Goal: Information Seeking & Learning: Find specific fact

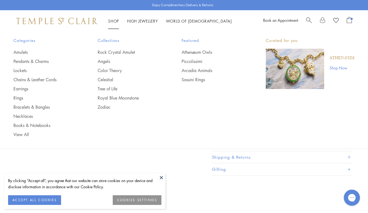
click at [77, 24] on img at bounding box center [56, 21] width 81 height 6
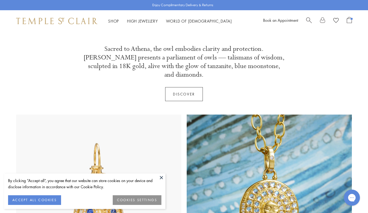
scroll to position [135, 0]
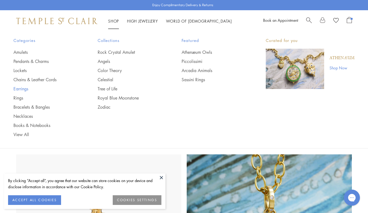
click at [26, 88] on link "Earrings" at bounding box center [44, 89] width 63 height 6
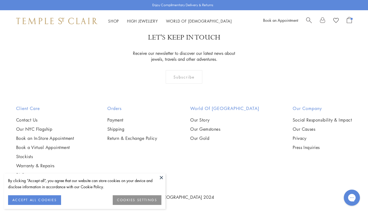
scroll to position [2409, 0]
click at [162, 176] on button at bounding box center [161, 177] width 8 height 8
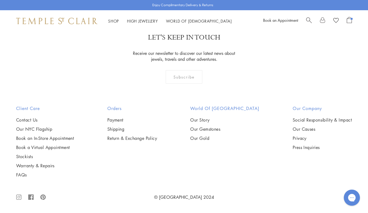
scroll to position [2497, 0]
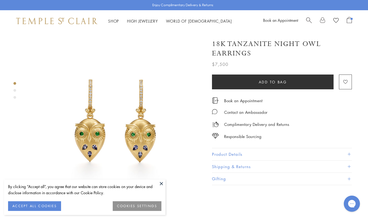
click at [224, 153] on button "Product Details" at bounding box center [282, 154] width 140 height 12
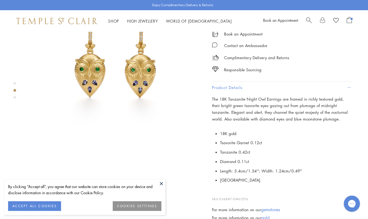
scroll to position [112, 0]
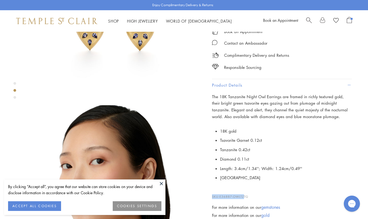
drag, startPoint x: 252, startPoint y: 190, endPoint x: 245, endPoint y: 195, distance: 8.9
click at [245, 195] on p "SKU: E36887-OWLTZTG" at bounding box center [282, 194] width 140 height 10
click at [249, 195] on p "SKU: E36887-OWLTZTG" at bounding box center [282, 194] width 140 height 10
drag, startPoint x: 249, startPoint y: 194, endPoint x: 220, endPoint y: 193, distance: 29.0
click at [220, 193] on p "SKU: E36887-OWLTZTG" at bounding box center [282, 194] width 140 height 10
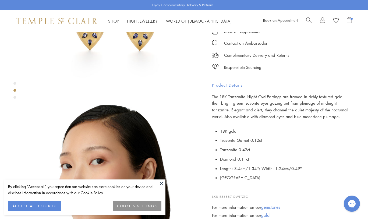
copy p "E36887-OWLTZTG"
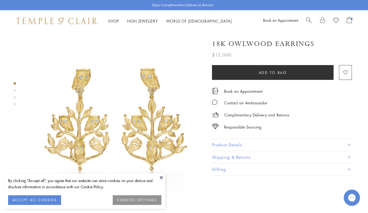
click at [222, 146] on button "Product Details" at bounding box center [282, 145] width 140 height 12
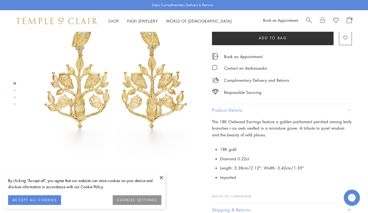
scroll to position [52, 0]
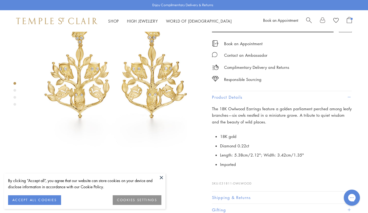
click at [248, 181] on span "E31811-OWLWOOD" at bounding box center [235, 183] width 32 height 4
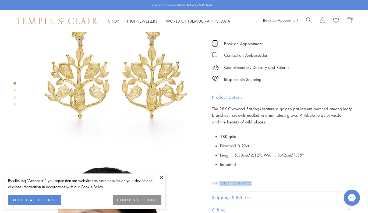
drag, startPoint x: 255, startPoint y: 179, endPoint x: 219, endPoint y: 180, distance: 35.5
click at [219, 180] on p "SKU: E31811-OWLWOOD" at bounding box center [282, 180] width 140 height 10
copy p "E31811-OWLWOOD"
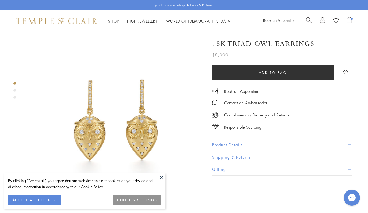
click at [236, 140] on button "Product Details" at bounding box center [282, 145] width 140 height 12
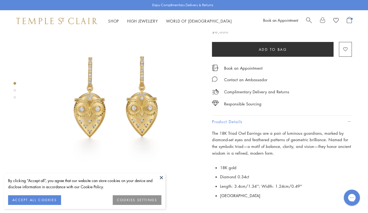
scroll to position [94, 0]
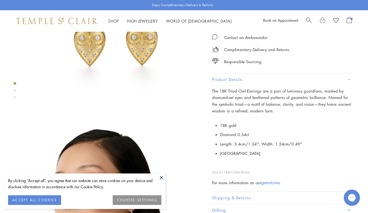
drag, startPoint x: 254, startPoint y: 170, endPoint x: 220, endPoint y: 170, distance: 33.9
click at [220, 170] on p "SKU: E31887-OWLTRIAD" at bounding box center [282, 169] width 140 height 10
copy p "E31887-OWLTRIAD"
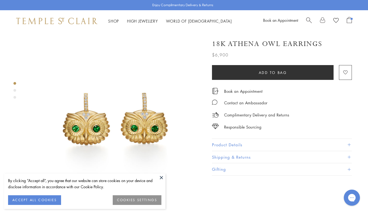
click at [236, 143] on button "Product Details" at bounding box center [282, 145] width 140 height 12
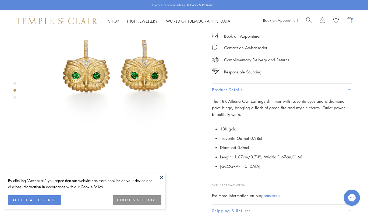
scroll to position [120, 0]
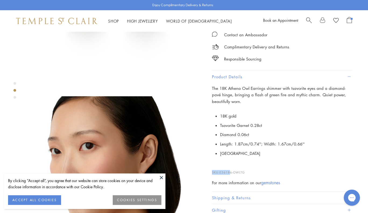
drag, startPoint x: 252, startPoint y: 167, endPoint x: 231, endPoint y: 170, distance: 20.6
click at [231, 170] on p "SKU: E36186-OWLTG" at bounding box center [282, 169] width 140 height 10
click at [222, 170] on span "E36186-OWLTG" at bounding box center [231, 172] width 25 height 4
drag, startPoint x: 221, startPoint y: 170, endPoint x: 265, endPoint y: 172, distance: 43.9
click at [265, 172] on div "The 18K Athena Owl Earrings shimmer with tsavorite eyes and a diamond-pavé hing…" at bounding box center [282, 135] width 140 height 101
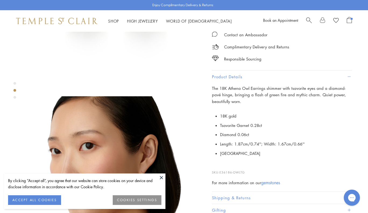
click at [251, 170] on p "SKU: E36186-OWLTG" at bounding box center [282, 169] width 140 height 10
drag, startPoint x: 245, startPoint y: 170, endPoint x: 221, endPoint y: 169, distance: 23.9
click at [221, 170] on span "E36186-OWLTG" at bounding box center [231, 172] width 25 height 4
copy p "E36186-OWLTG"
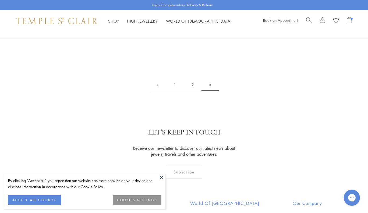
click at [190, 92] on link "2" at bounding box center [193, 84] width 18 height 15
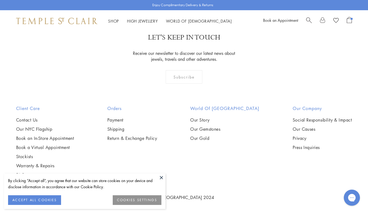
scroll to position [2191, 0]
click at [0, 0] on img at bounding box center [0, 0] width 0 height 0
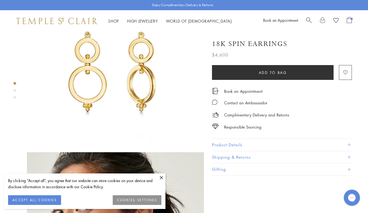
click at [267, 143] on button "Product Details" at bounding box center [282, 145] width 140 height 12
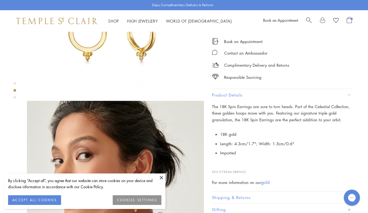
scroll to position [169, 0]
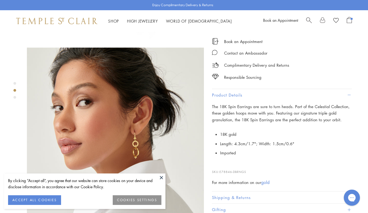
drag, startPoint x: 251, startPoint y: 168, endPoint x: 220, endPoint y: 168, distance: 30.4
click at [220, 168] on p "SKU: E78846-DBRNGS" at bounding box center [282, 169] width 140 height 10
copy p "E78846-DBRNGS"
click at [265, 90] on button "Product Details" at bounding box center [282, 95] width 140 height 12
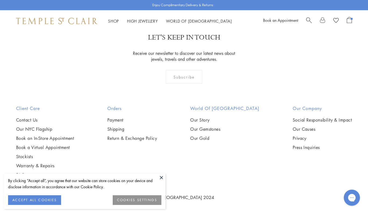
scroll to position [2164, 0]
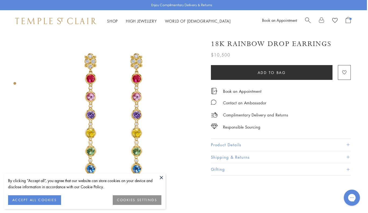
scroll to position [0, 1]
click at [238, 148] on button "Product Details" at bounding box center [281, 145] width 140 height 12
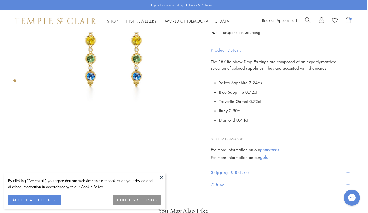
scroll to position [117, 1]
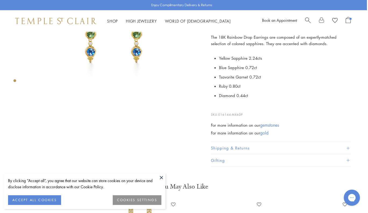
drag, startPoint x: 246, startPoint y: 112, endPoint x: 220, endPoint y: 113, distance: 26.6
click at [220, 113] on p "SKU: E16144-MX6DP" at bounding box center [281, 112] width 140 height 10
copy p "E16144-MX6DP"
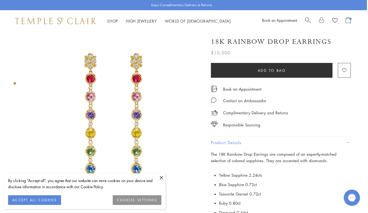
scroll to position [0, 1]
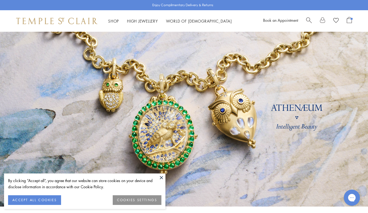
click at [304, 20] on div "Book an Appointment" at bounding box center [307, 21] width 89 height 8
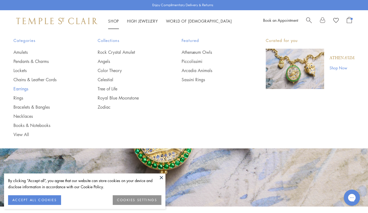
click at [23, 87] on link "Earrings" at bounding box center [44, 89] width 63 height 6
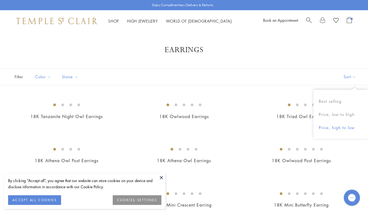
click at [328, 127] on button "Price, high to low" at bounding box center [340, 127] width 55 height 13
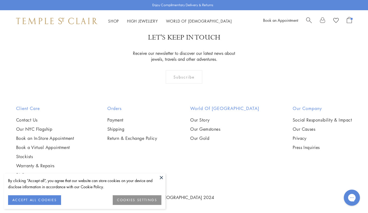
scroll to position [2362, 0]
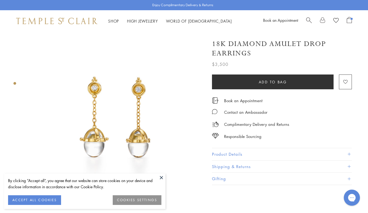
click at [228, 148] on button "Product Details" at bounding box center [282, 154] width 140 height 12
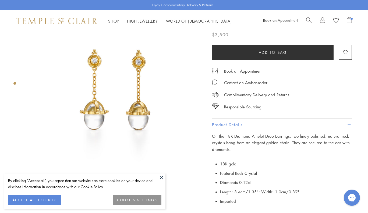
scroll to position [53, 0]
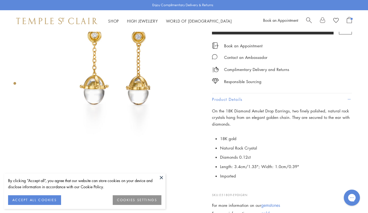
click at [247, 194] on p "SKU: E51809-E9DIGRN" at bounding box center [282, 192] width 140 height 10
drag, startPoint x: 249, startPoint y: 192, endPoint x: 219, endPoint y: 192, distance: 29.3
click at [219, 192] on p "SKU: E51809-E9DIGRN" at bounding box center [282, 192] width 140 height 10
copy p "E51809-E9DIGRN"
click at [346, 79] on div "Responsible Sourcing" at bounding box center [282, 79] width 140 height 12
